Goal: Information Seeking & Learning: Learn about a topic

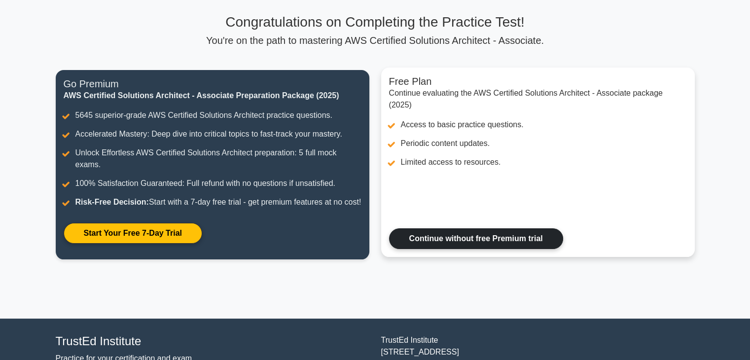
scroll to position [73, 0]
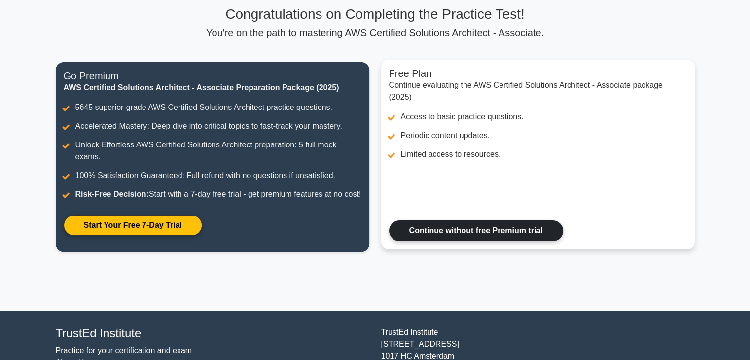
click at [458, 241] on link "Continue without free Premium trial" at bounding box center [476, 231] width 174 height 21
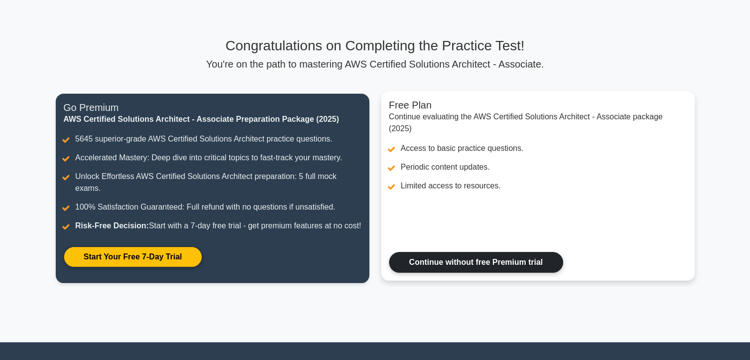
scroll to position [0, 0]
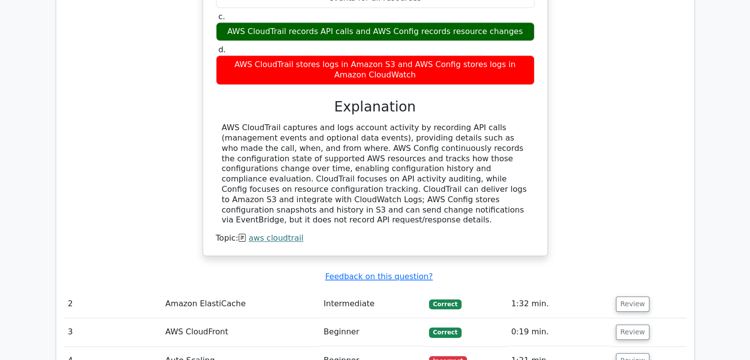
scroll to position [982, 0]
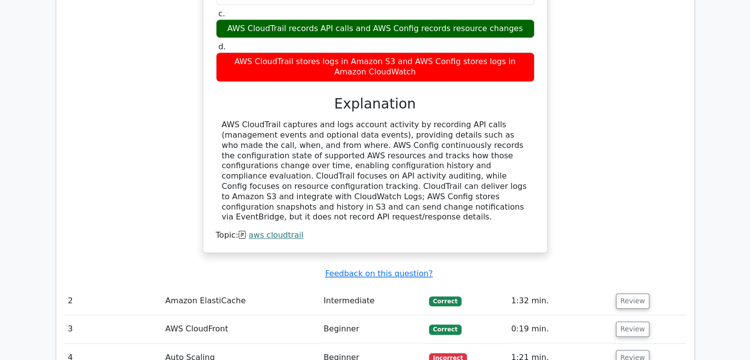
click at [350, 287] on td "Intermediate" at bounding box center [373, 301] width 106 height 28
click at [622, 294] on button "Review" at bounding box center [633, 301] width 34 height 15
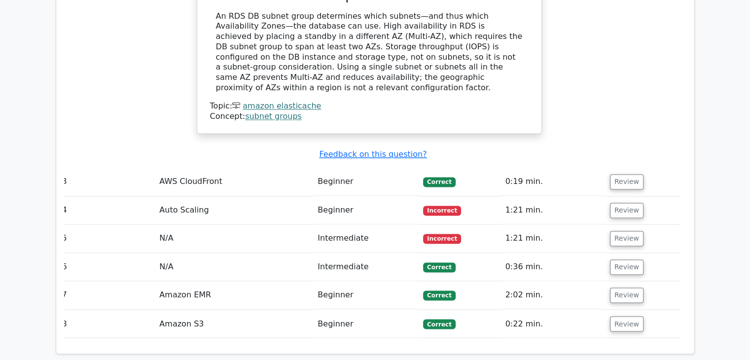
scroll to position [1566, 0]
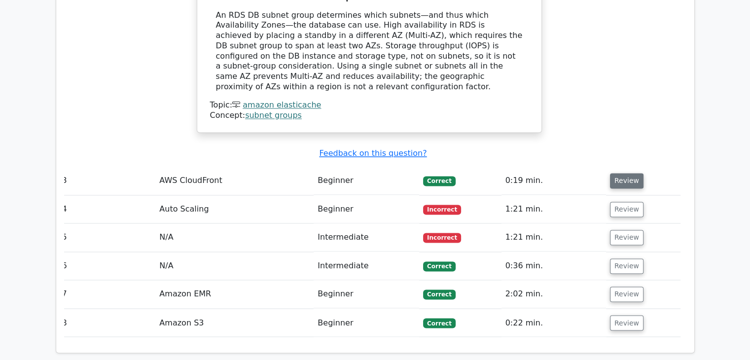
click at [617, 173] on button "Review" at bounding box center [627, 180] width 34 height 15
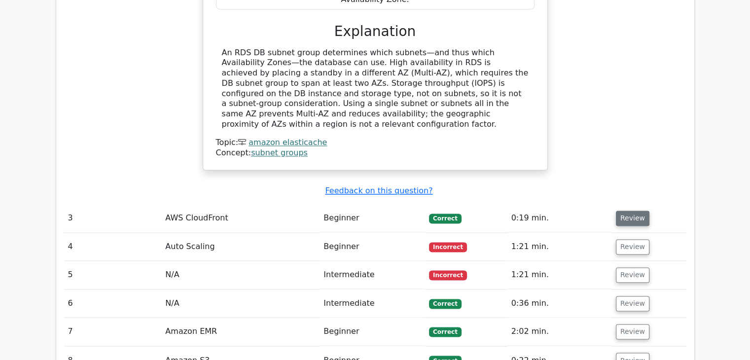
scroll to position [1529, 0]
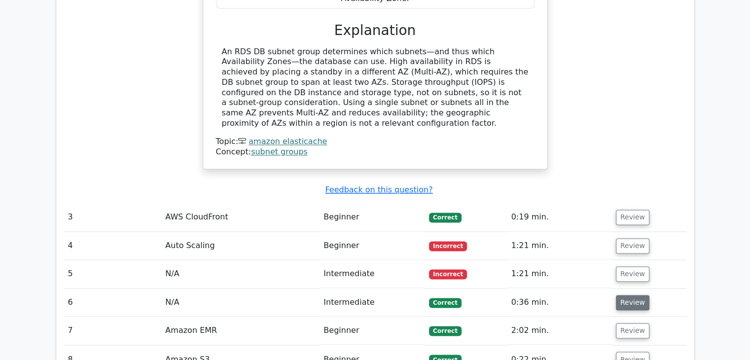
click at [633, 295] on button "Review" at bounding box center [633, 302] width 34 height 15
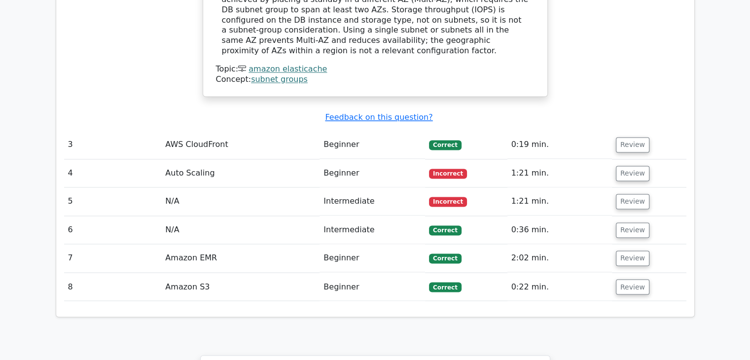
scroll to position [1606, 0]
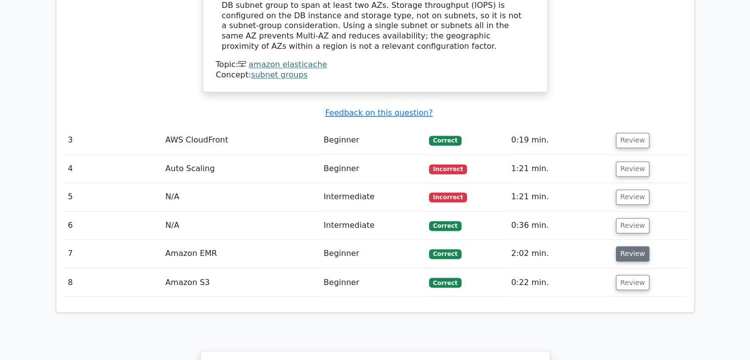
click at [627, 246] on button "Review" at bounding box center [633, 253] width 34 height 15
click at [553, 240] on td "2:02 min." at bounding box center [560, 254] width 105 height 28
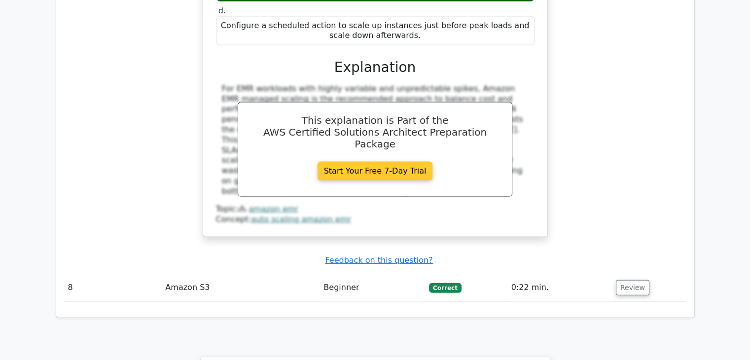
scroll to position [2090, 0]
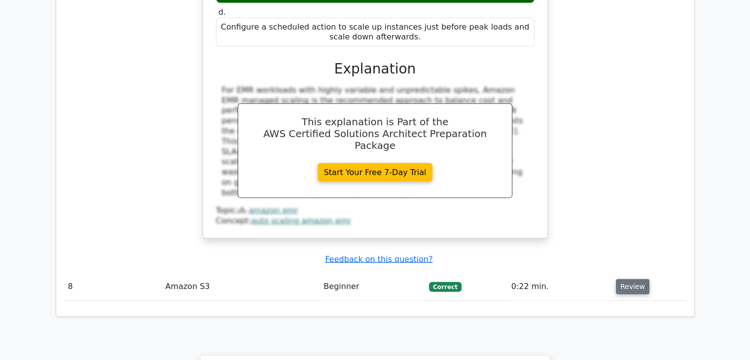
click at [630, 279] on button "Review" at bounding box center [633, 286] width 34 height 15
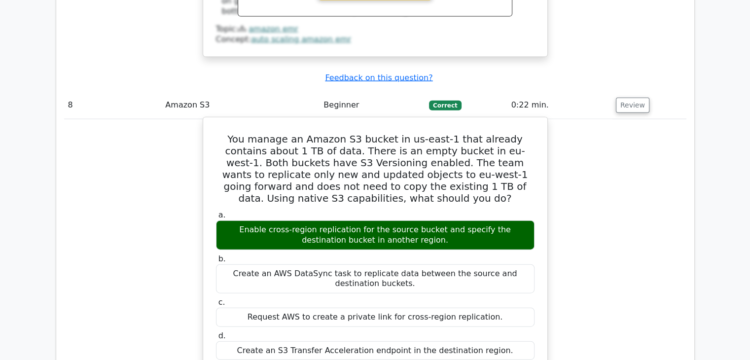
scroll to position [2272, 0]
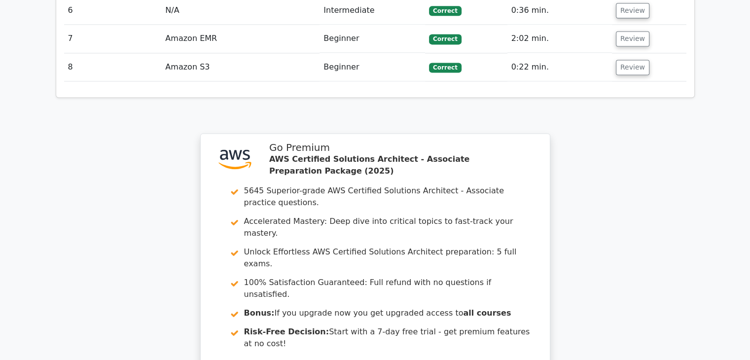
scroll to position [1529, 0]
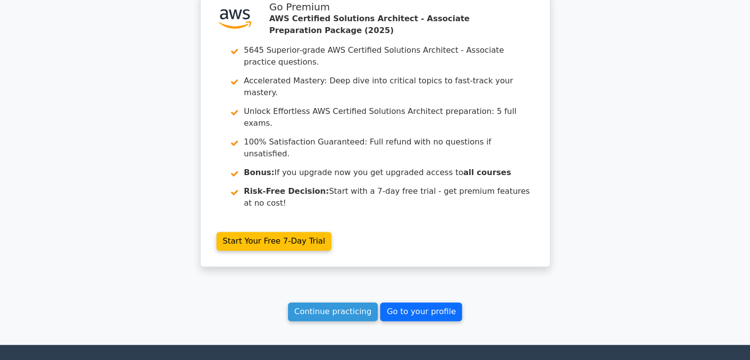
click at [409, 302] on link "Go to your profile" at bounding box center [421, 311] width 82 height 19
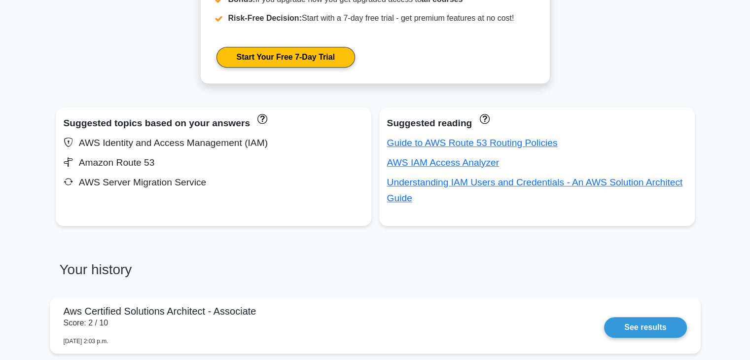
scroll to position [590, 0]
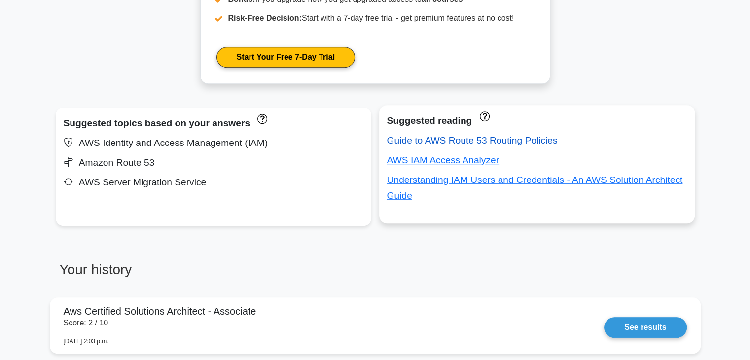
click at [479, 137] on link "Guide to AWS Route 53 Routing Policies" at bounding box center [472, 140] width 171 height 10
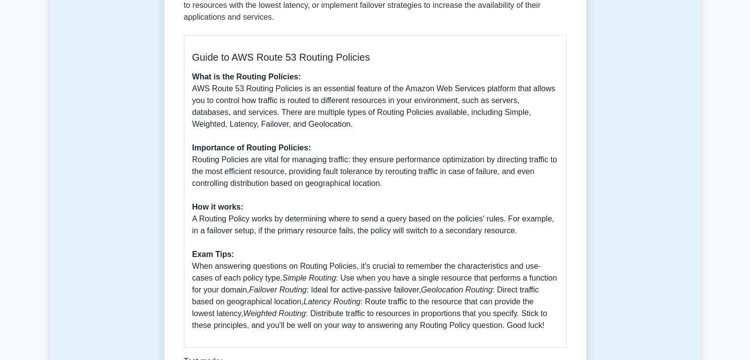
scroll to position [211, 0]
click at [399, 255] on p "What is the Routing Policies: AWS Route 53 Routing Policies is an essential fea…" at bounding box center [375, 202] width 366 height 261
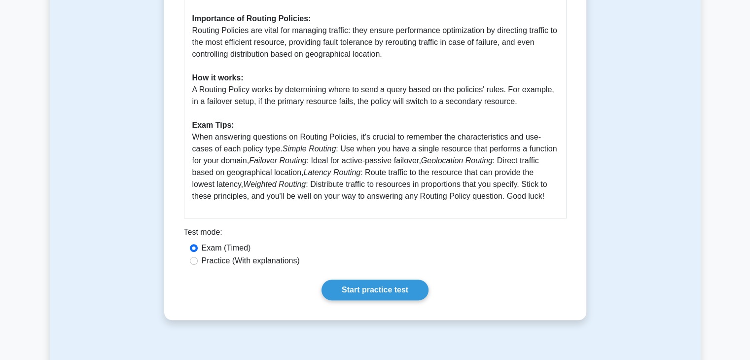
scroll to position [341, 0]
click at [286, 262] on label "Practice (With explanations)" at bounding box center [251, 261] width 98 height 12
click at [198, 262] on input "Practice (With explanations)" at bounding box center [194, 261] width 8 height 8
radio input "true"
click at [357, 299] on link "Start practice test" at bounding box center [375, 289] width 107 height 21
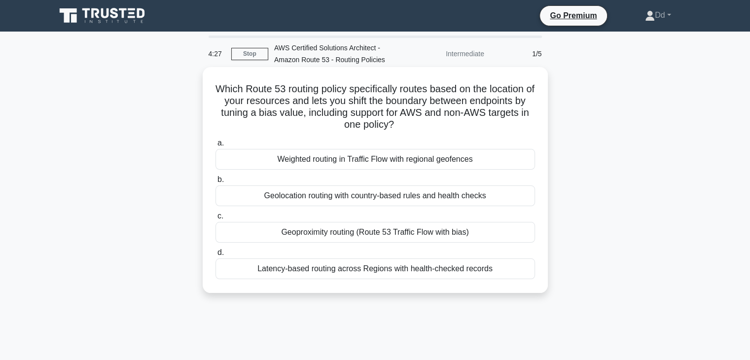
click at [415, 267] on div "Latency-based routing across Regions with health-checked records" at bounding box center [376, 269] width 320 height 21
click at [216, 256] on input "d. Latency-based routing across Regions with health-checked records" at bounding box center [216, 253] width 0 height 6
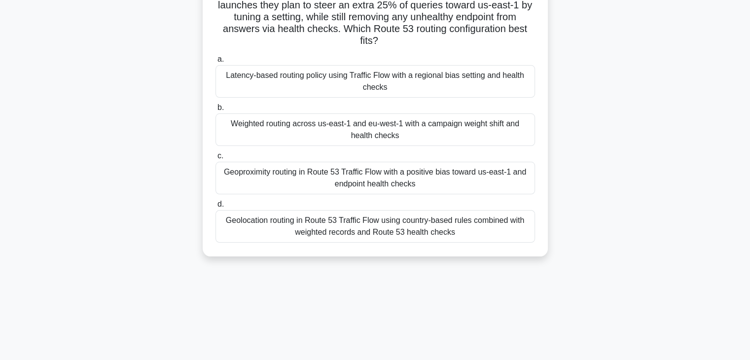
scroll to position [114, 0]
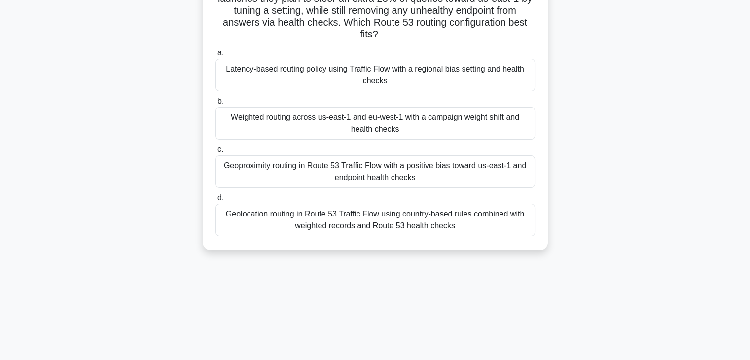
click at [446, 221] on div "Geolocation routing in Route 53 Traffic Flow using country-based rules combined…" at bounding box center [376, 220] width 320 height 33
click at [216, 201] on input "d. Geolocation routing in Route 53 Traffic Flow using country-based rules combi…" at bounding box center [216, 198] width 0 height 6
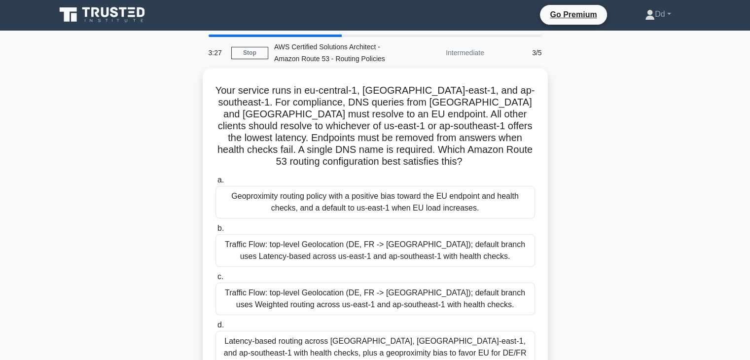
scroll to position [0, 0]
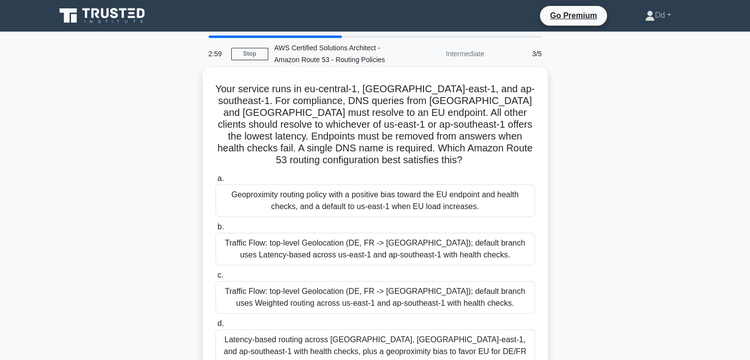
click at [420, 237] on div "Traffic Flow: top-level Geolocation (DE, FR -> [GEOGRAPHIC_DATA]); default bran…" at bounding box center [376, 249] width 320 height 33
click at [216, 230] on input "b. Traffic Flow: top-level Geolocation (DE, FR -> EU); default branch uses Late…" at bounding box center [216, 227] width 0 height 6
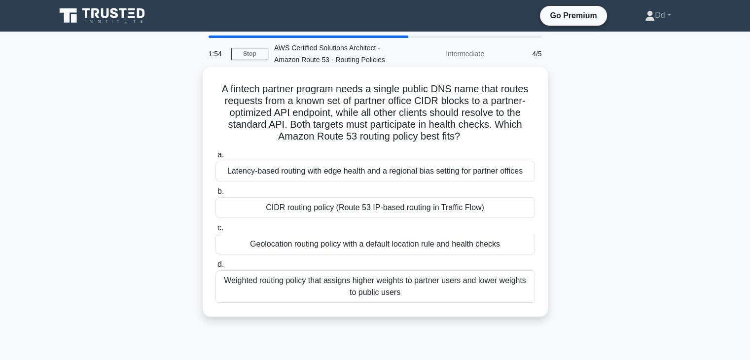
click at [448, 207] on div "CIDR routing policy (Route 53 IP-based routing in Traffic Flow)" at bounding box center [376, 207] width 320 height 21
click at [216, 195] on input "b. CIDR routing policy (Route 53 IP-based routing in Traffic Flow)" at bounding box center [216, 191] width 0 height 6
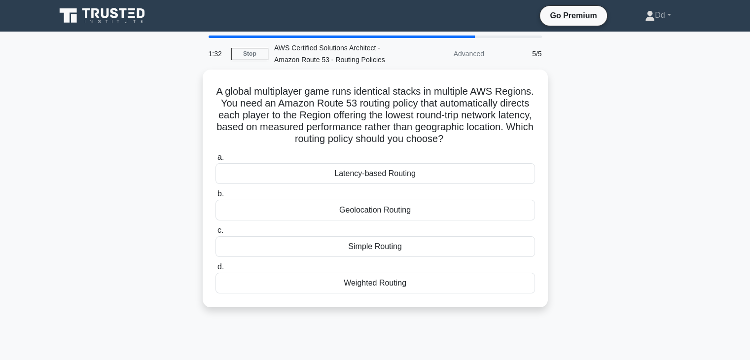
click at [448, 207] on div "Geolocation Routing" at bounding box center [376, 210] width 320 height 21
click at [216, 197] on input "b. Geolocation Routing" at bounding box center [216, 194] width 0 height 6
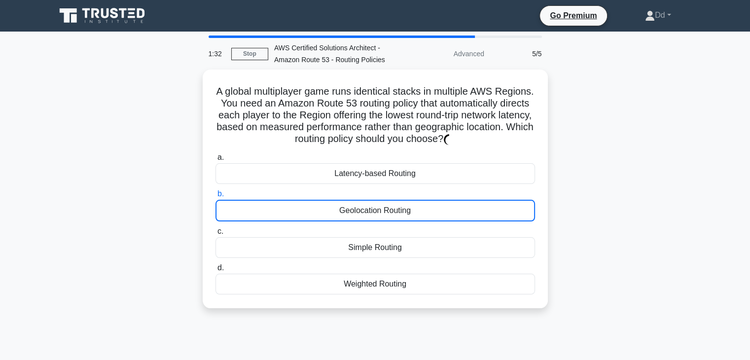
click at [448, 207] on div "Geolocation Routing" at bounding box center [376, 211] width 320 height 22
click at [216, 197] on input "b. Geolocation Routing" at bounding box center [216, 194] width 0 height 6
click at [448, 207] on div "Geolocation Routing" at bounding box center [376, 211] width 320 height 22
click at [216, 197] on input "b. Geolocation Routing" at bounding box center [216, 194] width 0 height 6
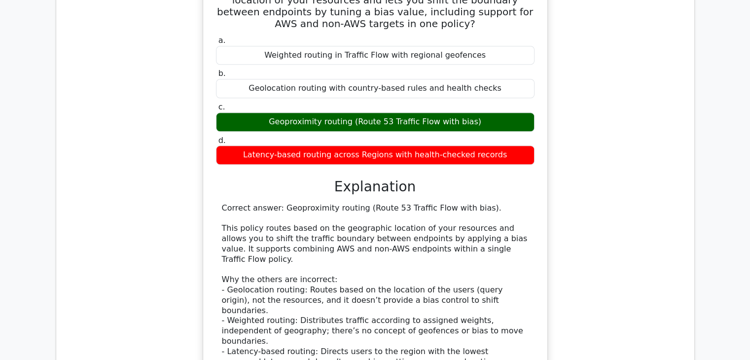
scroll to position [856, 0]
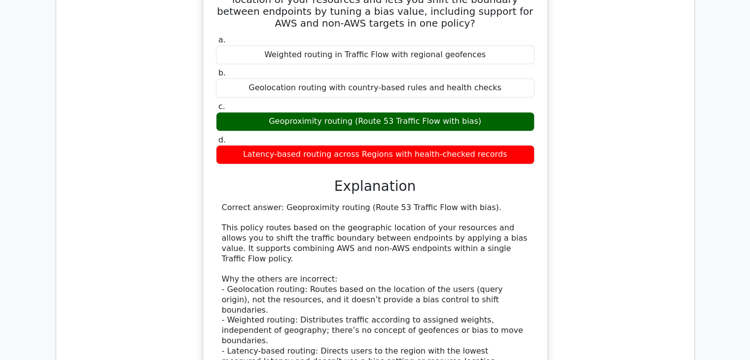
click at [401, 208] on div "Correct answer: Geoproximity routing (Route 53 Traffic Flow with bias). This po…" at bounding box center [375, 295] width 307 height 185
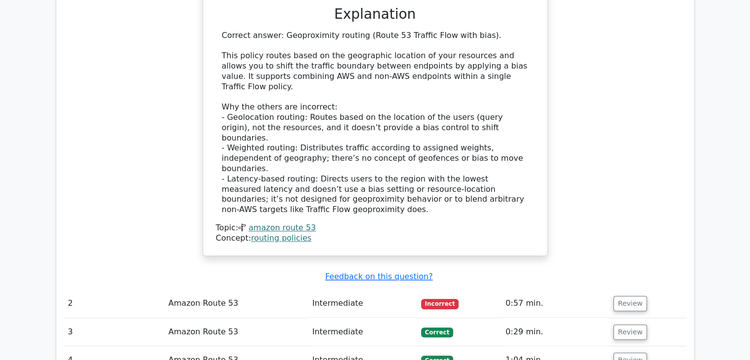
scroll to position [1029, 0]
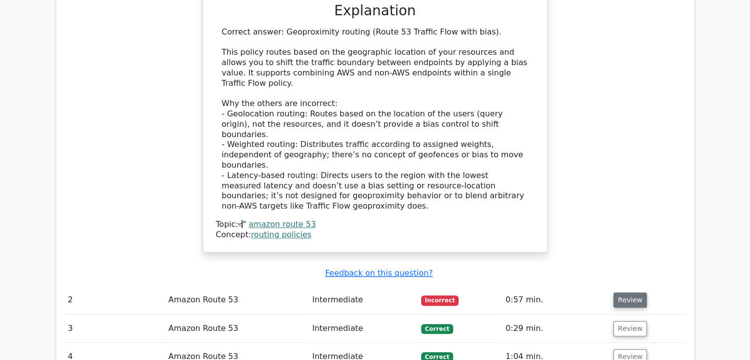
click at [616, 293] on button "Review" at bounding box center [631, 300] width 34 height 15
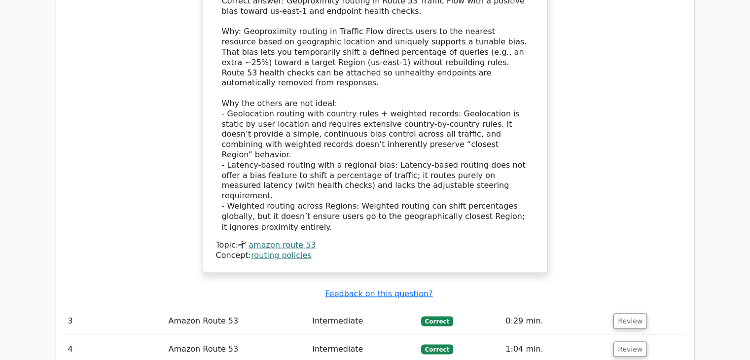
scroll to position [1650, 0]
click at [629, 313] on button "Review" at bounding box center [631, 320] width 34 height 15
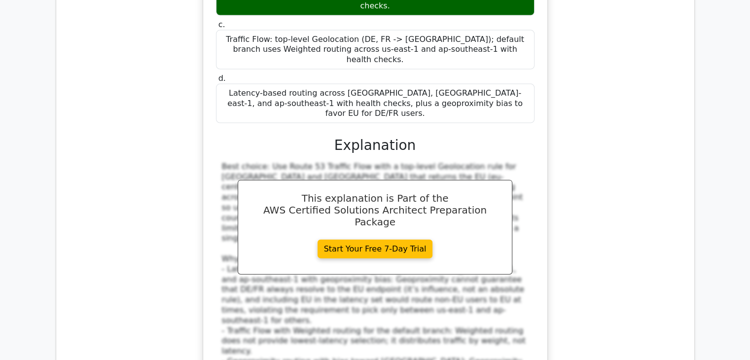
scroll to position [2206, 0]
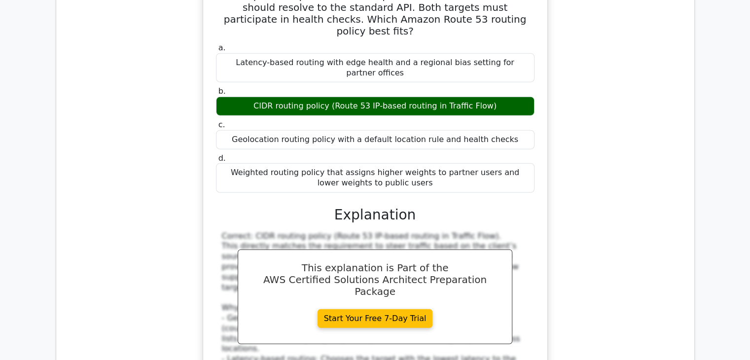
scroll to position [2731, 0]
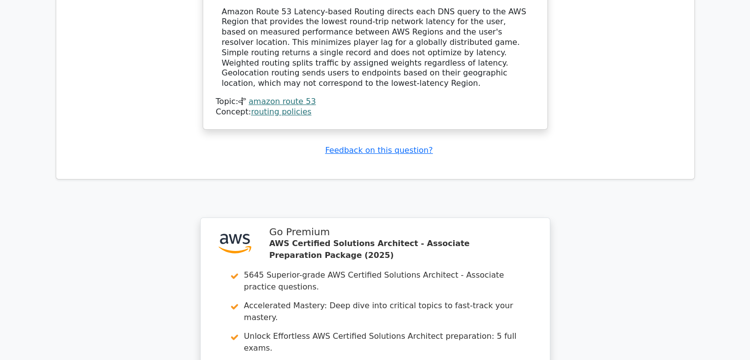
scroll to position [3489, 0]
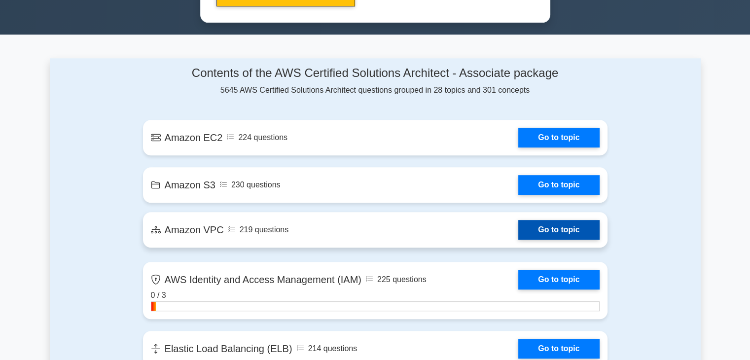
scroll to position [589, 0]
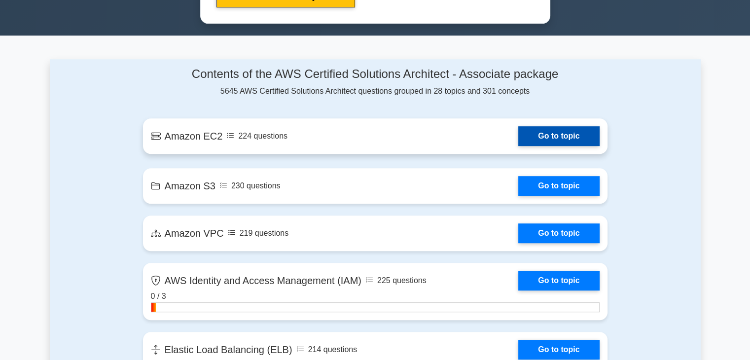
click at [552, 143] on link "Go to topic" at bounding box center [559, 136] width 81 height 20
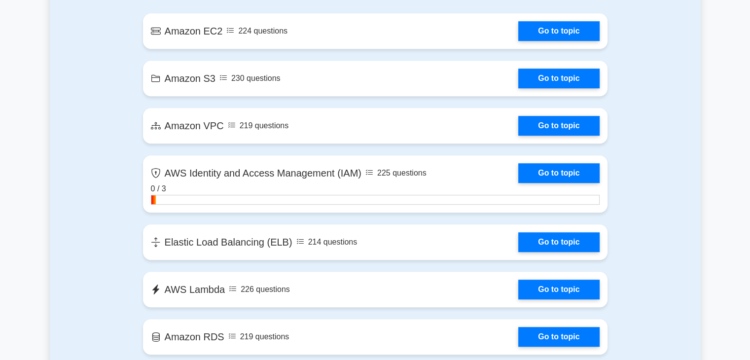
scroll to position [698, 0]
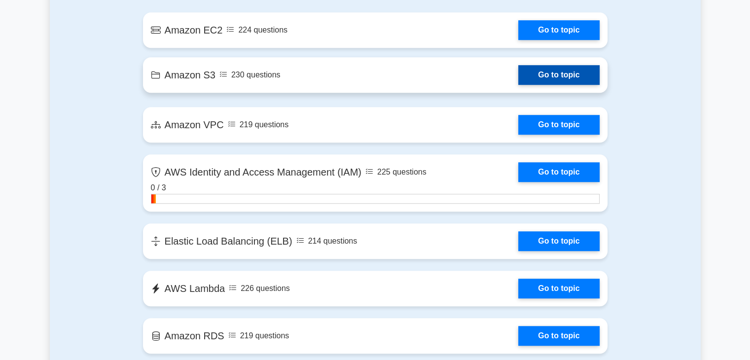
click at [539, 79] on link "Go to topic" at bounding box center [559, 75] width 81 height 20
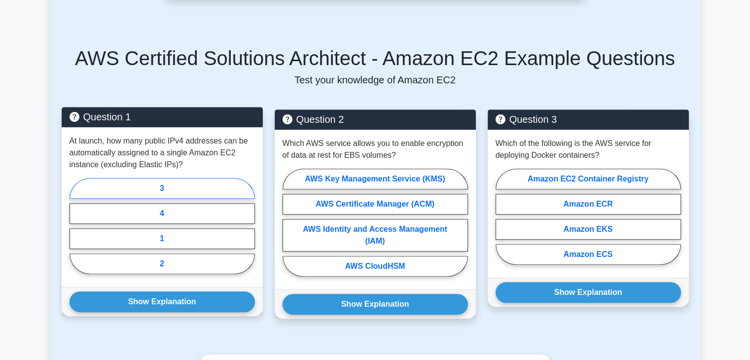
scroll to position [553, 0]
click at [195, 183] on label "3" at bounding box center [163, 188] width 186 height 21
click at [76, 226] on input "3" at bounding box center [73, 229] width 6 height 6
radio input "true"
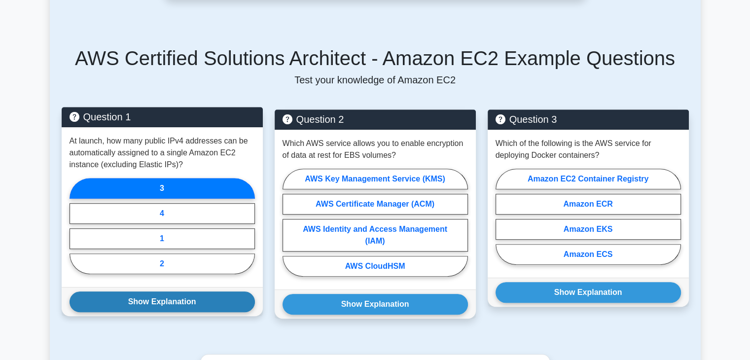
click at [202, 298] on button "Show Explanation" at bounding box center [163, 302] width 186 height 21
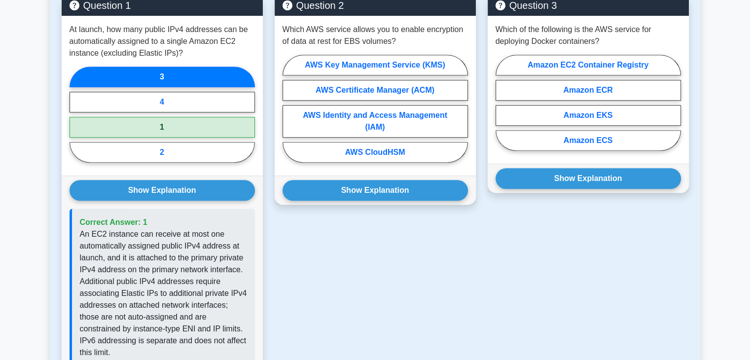
scroll to position [649, 0]
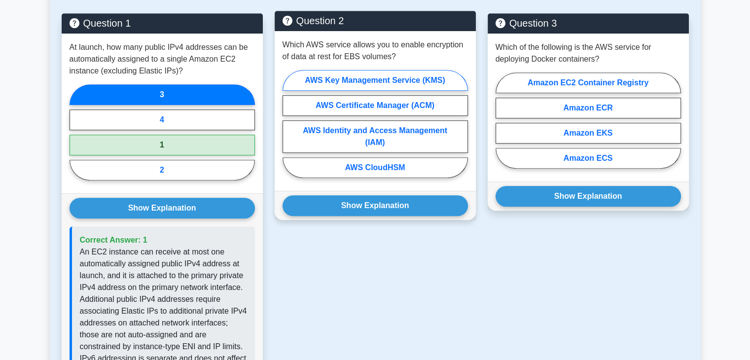
click at [411, 72] on label "AWS Key Management Service (KMS)" at bounding box center [376, 80] width 186 height 21
click at [289, 124] on input "AWS Key Management Service (KMS)" at bounding box center [286, 127] width 6 height 6
radio input "true"
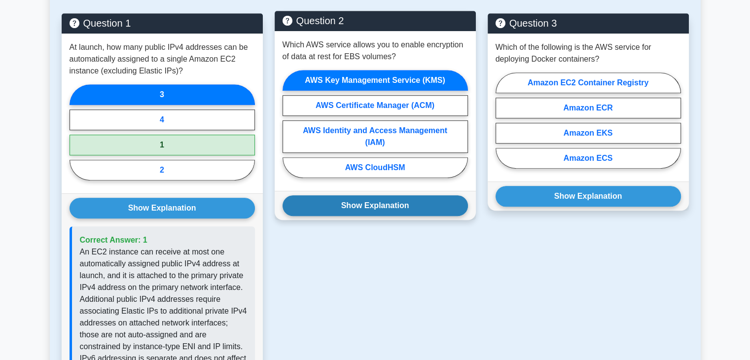
click at [424, 199] on button "Show Explanation" at bounding box center [376, 205] width 186 height 21
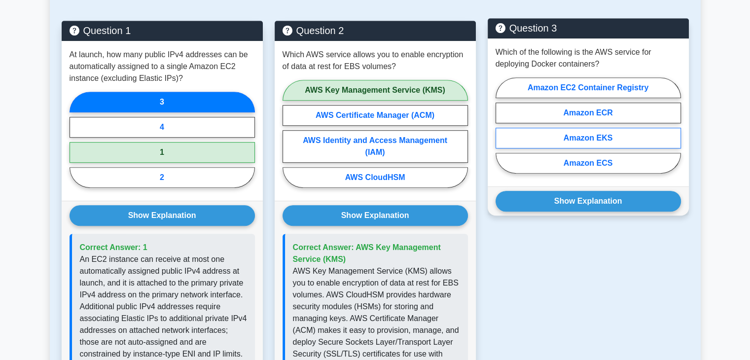
scroll to position [641, 0]
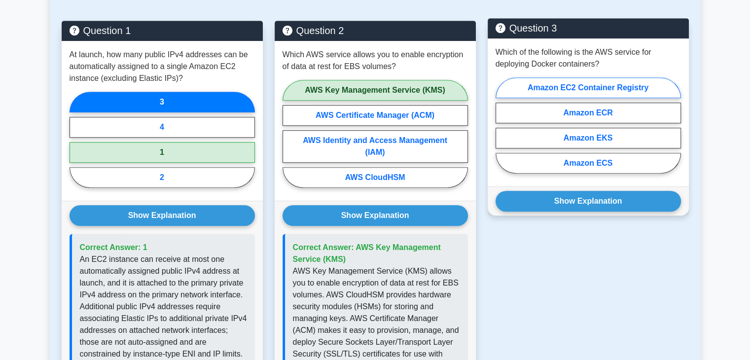
click at [608, 86] on label "Amazon EC2 Container Registry" at bounding box center [589, 87] width 186 height 21
click at [502, 125] on input "Amazon EC2 Container Registry" at bounding box center [499, 128] width 6 height 6
radio input "true"
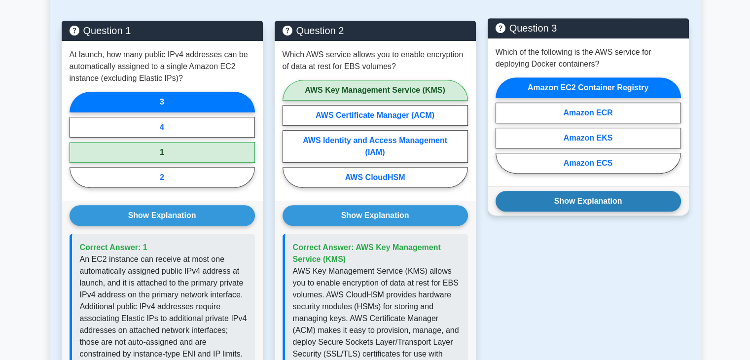
click at [606, 208] on button "Show Explanation" at bounding box center [589, 201] width 186 height 21
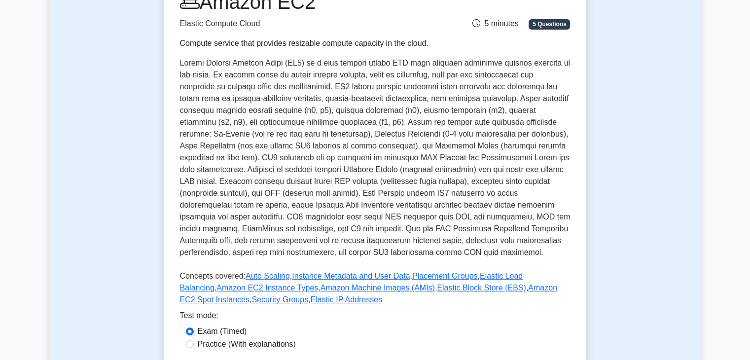
scroll to position [0, 0]
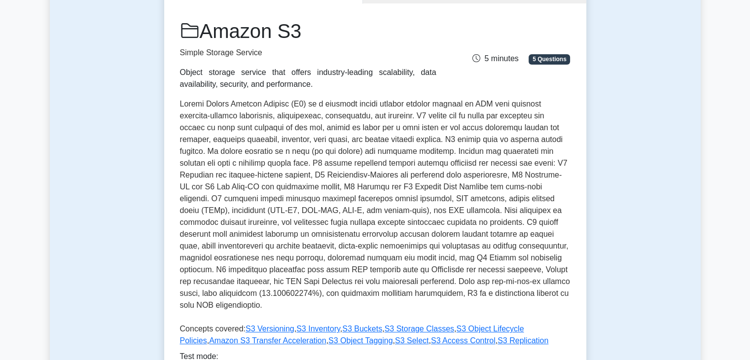
scroll to position [140, 0]
